Goal: Task Accomplishment & Management: Manage account settings

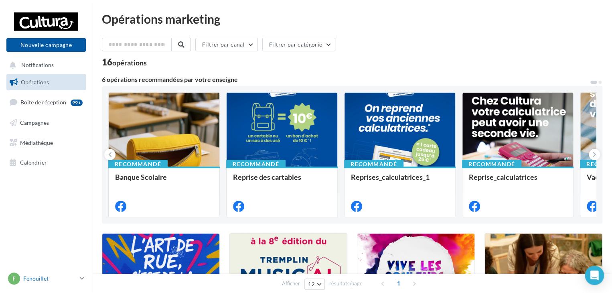
click at [77, 277] on p "Fenouillet" at bounding box center [49, 278] width 53 height 8
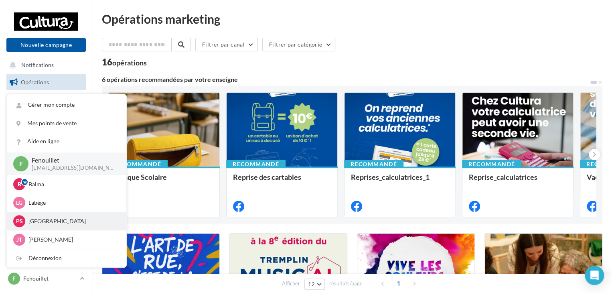
scroll to position [37, 0]
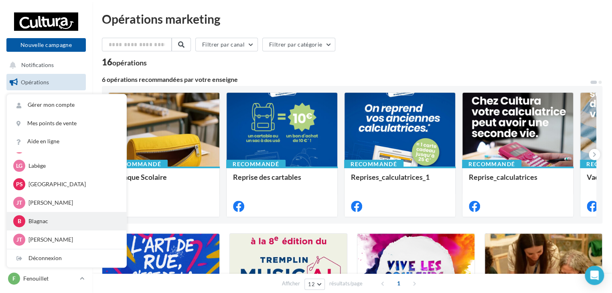
click at [42, 225] on div "B Blagnac [EMAIL_ADDRESS][DOMAIN_NAME]" at bounding box center [66, 221] width 107 height 12
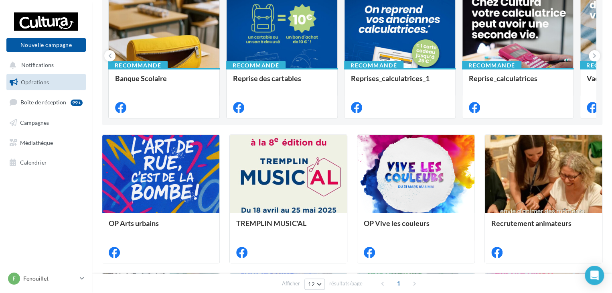
scroll to position [120, 0]
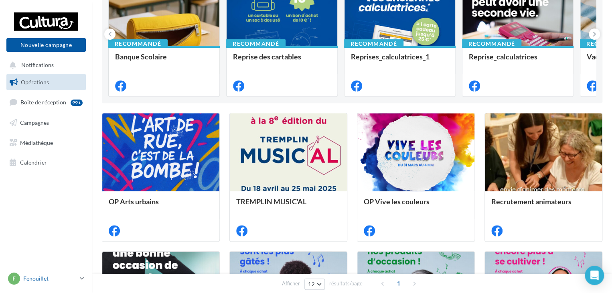
click at [81, 278] on icon at bounding box center [82, 278] width 4 height 7
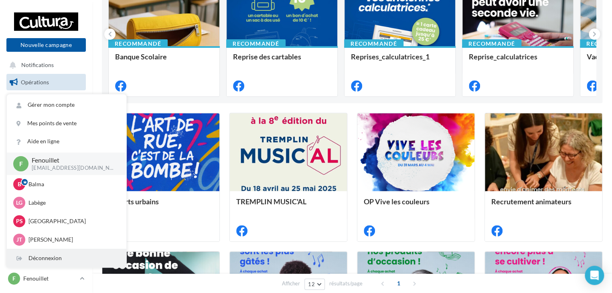
click at [62, 260] on div "Déconnexion" at bounding box center [66, 258] width 119 height 18
